Goal: Navigation & Orientation: Go to known website

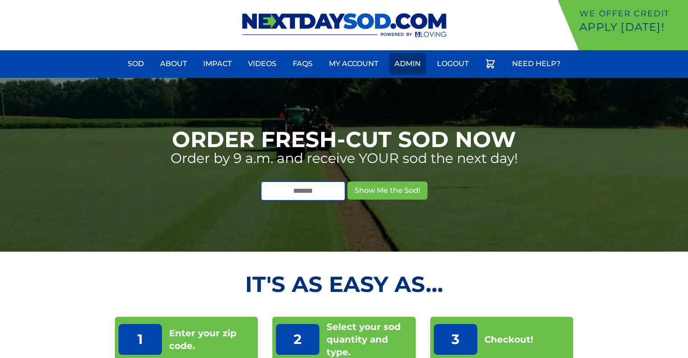
click at [411, 62] on link "Admin" at bounding box center [407, 64] width 37 height 22
